Goal: Information Seeking & Learning: Learn about a topic

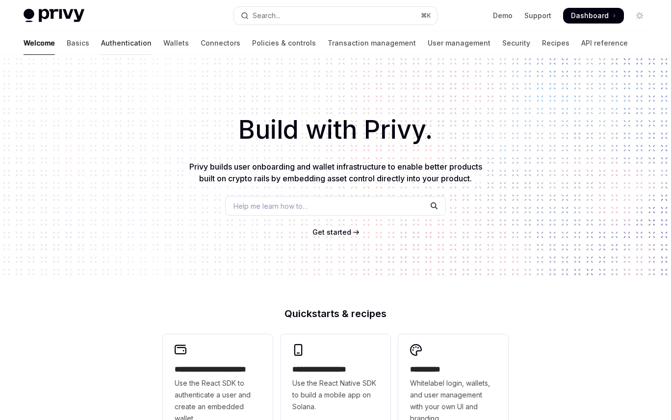
click at [101, 47] on link "Authentication" at bounding box center [126, 43] width 51 height 24
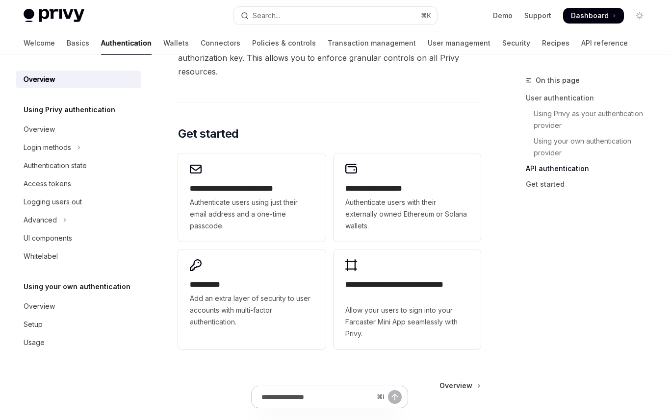
scroll to position [812, 0]
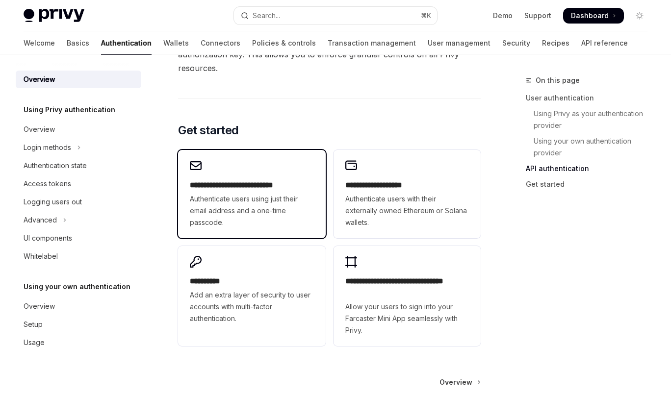
click at [242, 193] on span "Authenticate users using just their email address and a one-time passcode." at bounding box center [252, 210] width 124 height 35
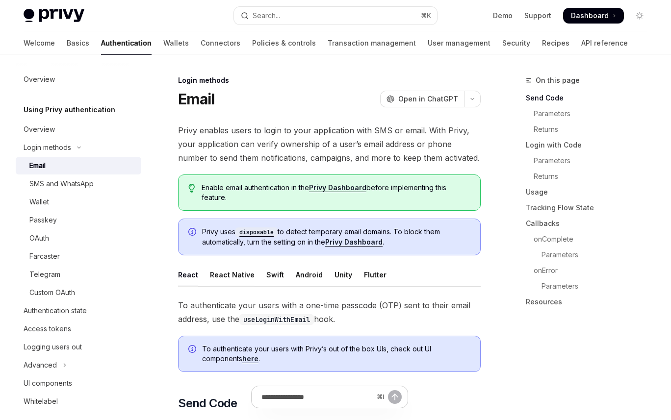
click at [238, 273] on div "React Native" at bounding box center [232, 274] width 45 height 23
click at [195, 276] on div "React" at bounding box center [188, 274] width 20 height 23
type textarea "*"
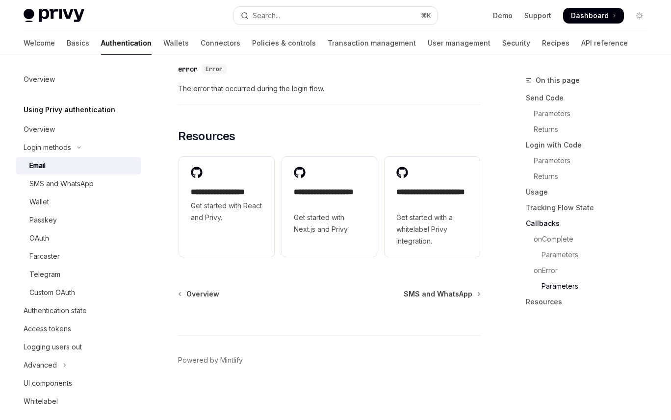
scroll to position [2074, 0]
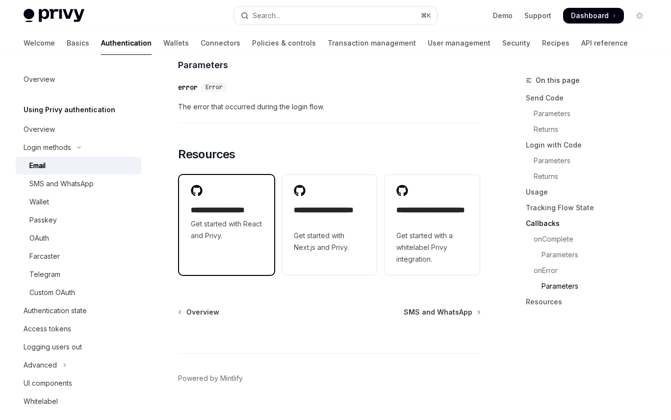
click at [225, 252] on div "**********" at bounding box center [226, 213] width 95 height 77
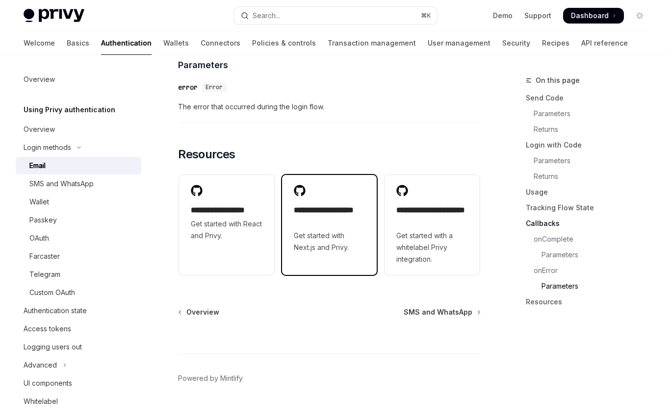
click at [307, 254] on span "Get started with Next.js and Privy." at bounding box center [330, 242] width 72 height 24
click at [608, 17] on span "Dashboard" at bounding box center [590, 16] width 38 height 10
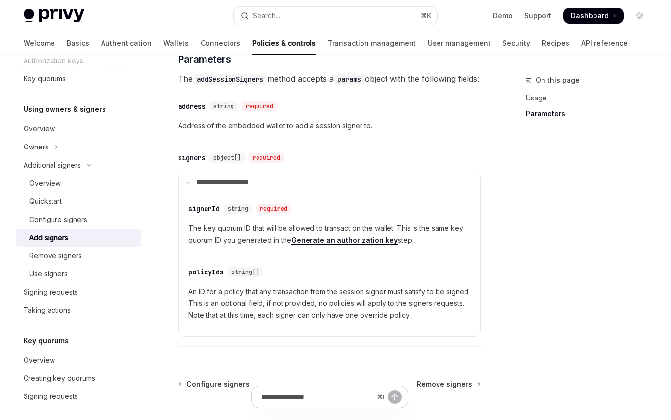
scroll to position [400, 0]
